Goal: Transaction & Acquisition: Subscribe to service/newsletter

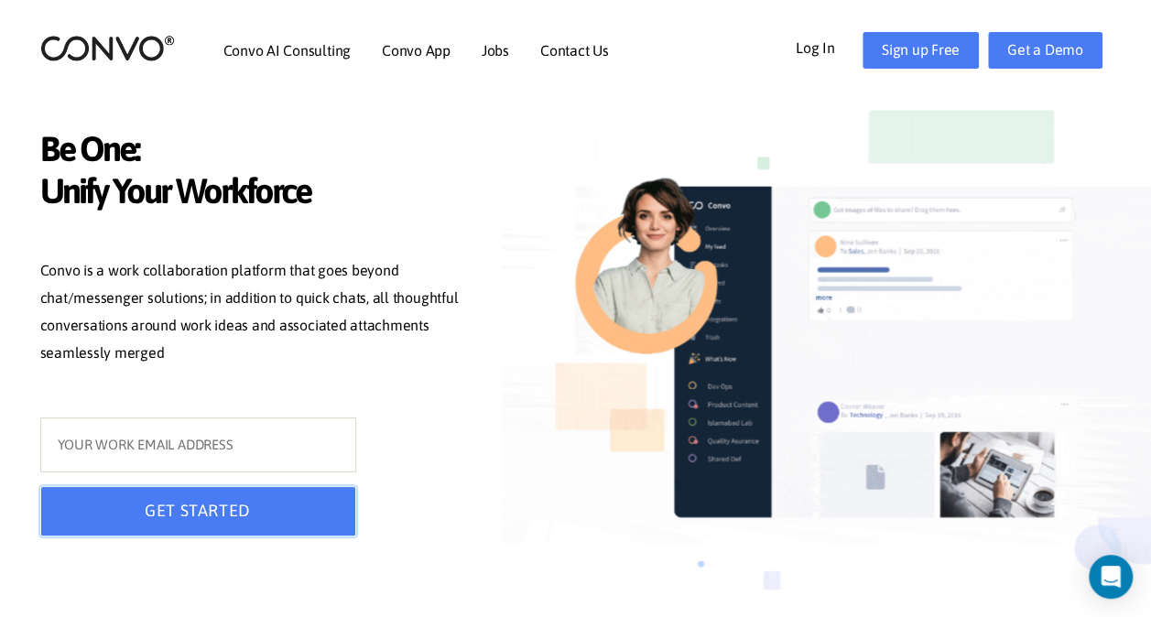
click at [264, 526] on button "GET STARTED" at bounding box center [198, 511] width 316 height 50
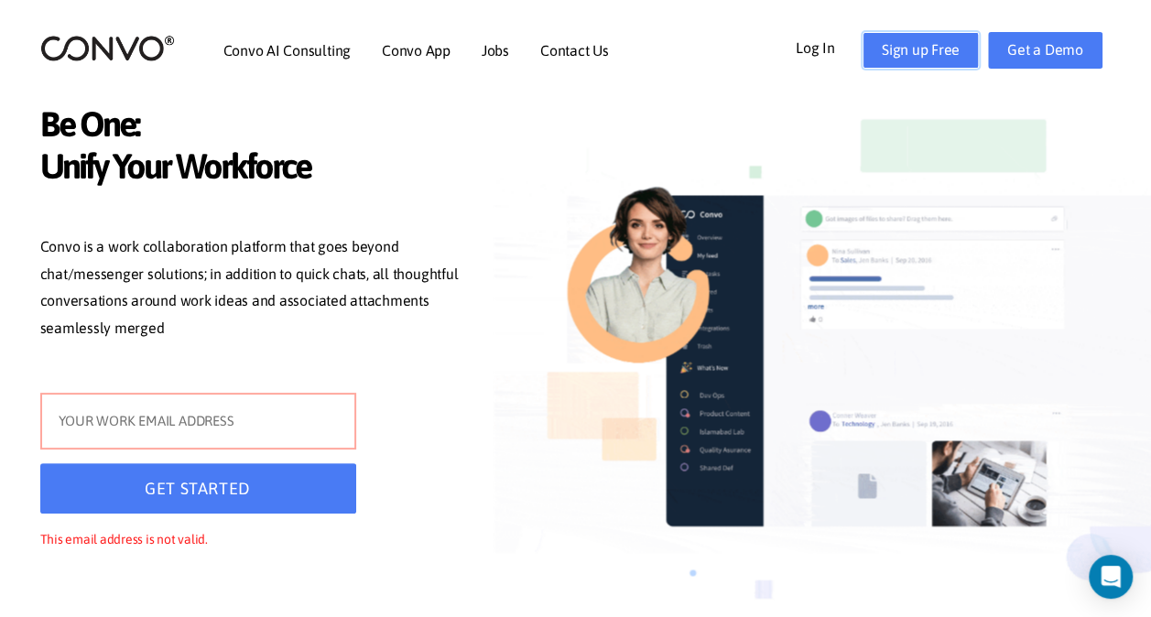
click at [912, 35] on link "Sign up Free" at bounding box center [921, 50] width 116 height 37
